Goal: Task Accomplishment & Management: Complete application form

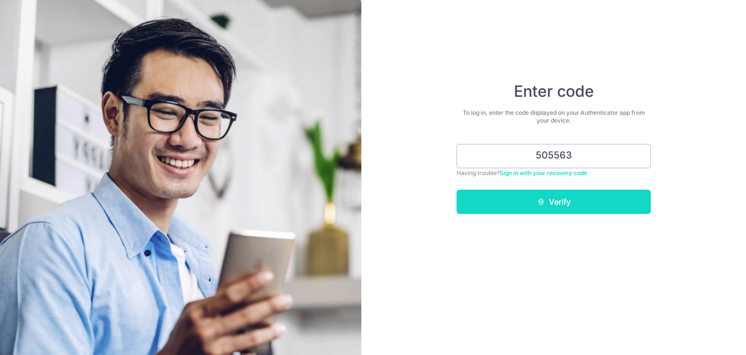
type input "505563"
click at [547, 198] on button "Verify" at bounding box center [554, 202] width 194 height 24
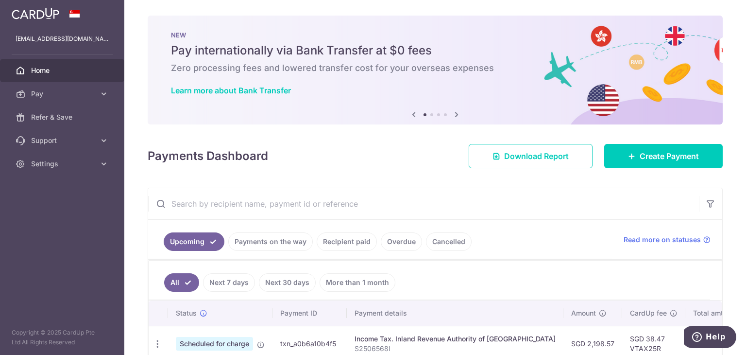
click at [454, 114] on icon at bounding box center [457, 114] width 12 height 12
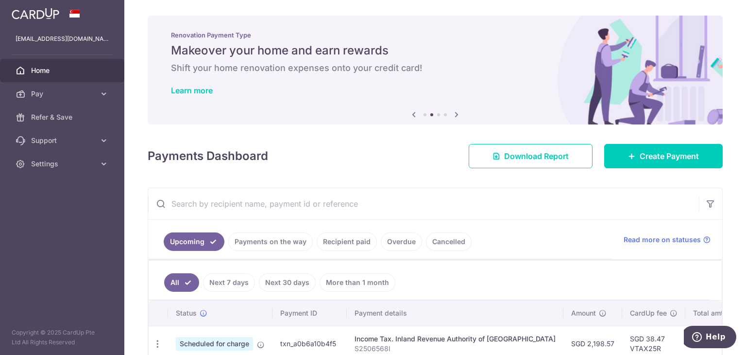
click at [454, 114] on icon at bounding box center [457, 114] width 12 height 12
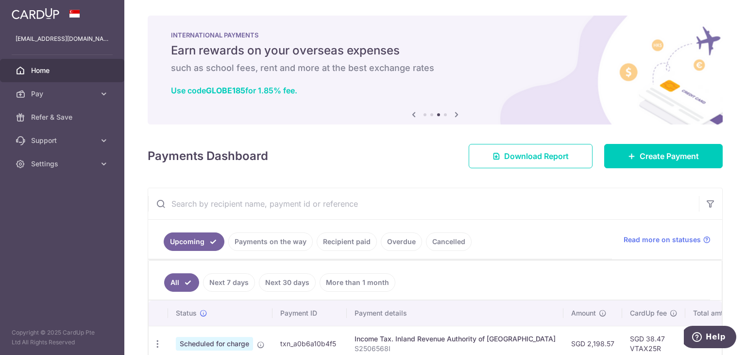
click at [454, 114] on icon at bounding box center [457, 114] width 12 height 12
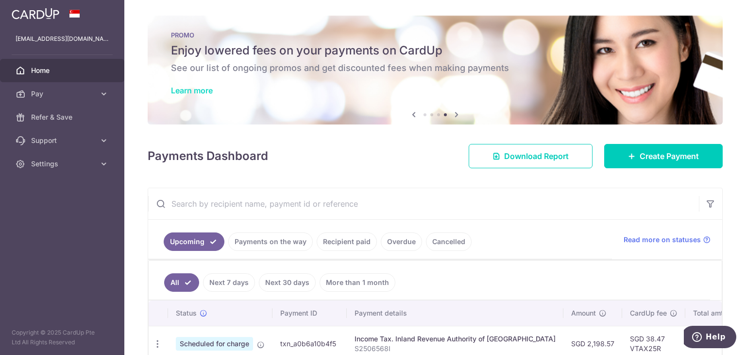
click at [208, 89] on link "Learn more" at bounding box center [192, 91] width 42 height 10
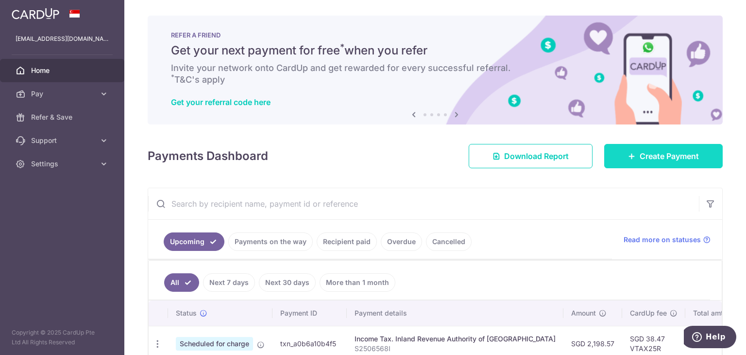
click at [628, 155] on icon at bounding box center [632, 156] width 8 height 8
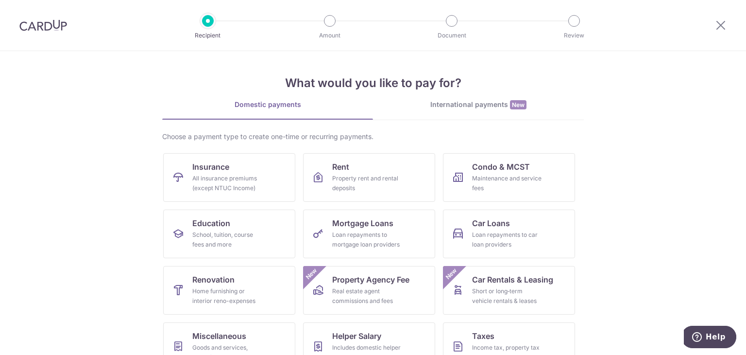
scroll to position [80, 0]
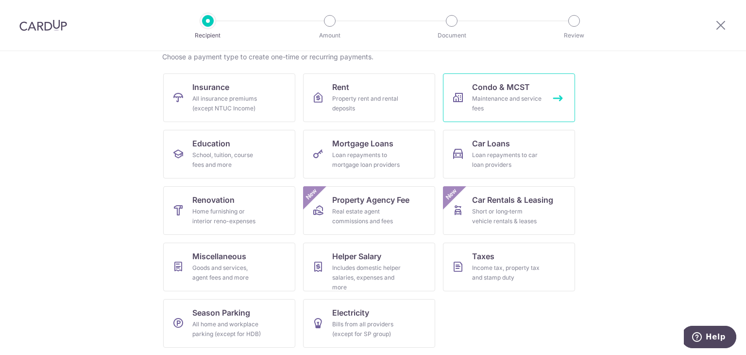
click at [487, 98] on div "Maintenance and service fees" at bounding box center [507, 103] width 70 height 19
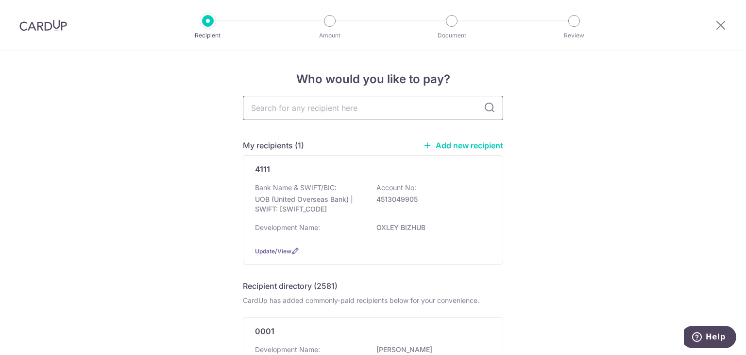
click at [417, 115] on input "text" at bounding box center [373, 108] width 260 height 24
click at [427, 142] on icon at bounding box center [427, 145] width 9 height 9
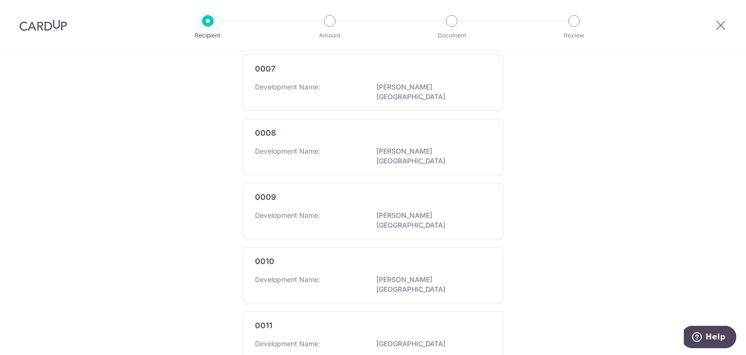
scroll to position [622, 0]
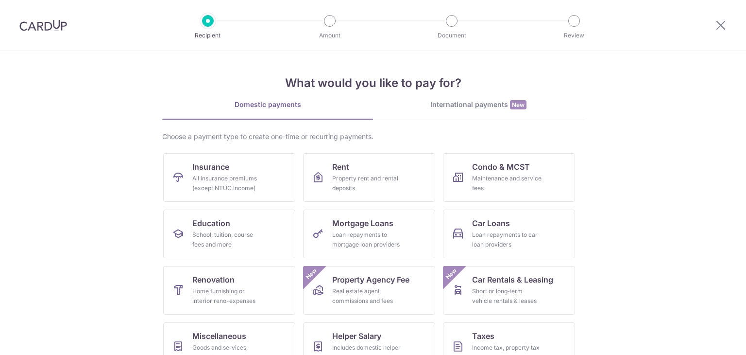
scroll to position [80, 0]
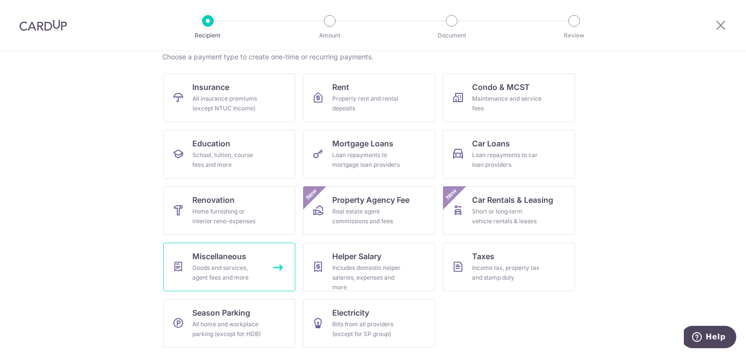
click at [203, 271] on div "Goods and services, agent fees and more" at bounding box center [227, 272] width 70 height 19
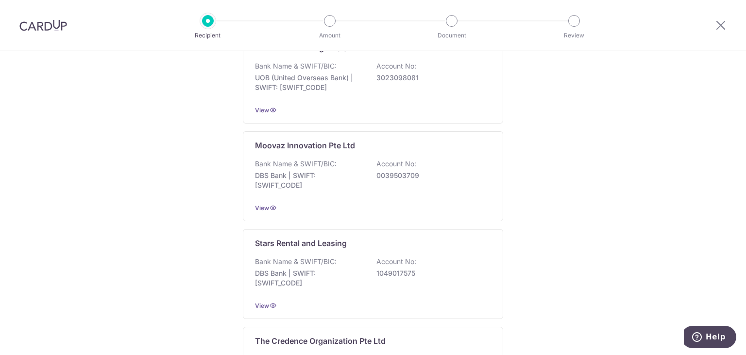
scroll to position [538, 0]
